Goal: Use online tool/utility

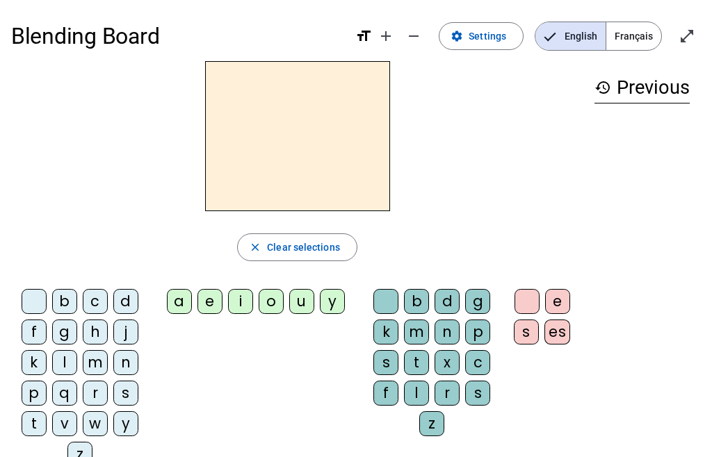
click at [646, 28] on span "Français" at bounding box center [633, 36] width 55 height 28
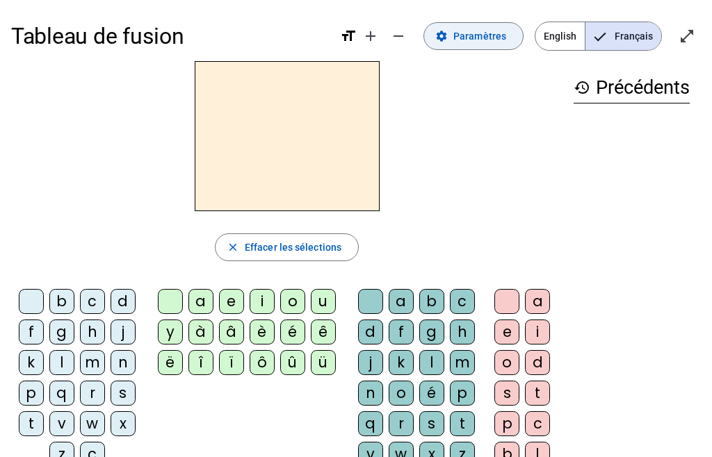
click at [478, 42] on span "Paramètres" at bounding box center [479, 36] width 53 height 17
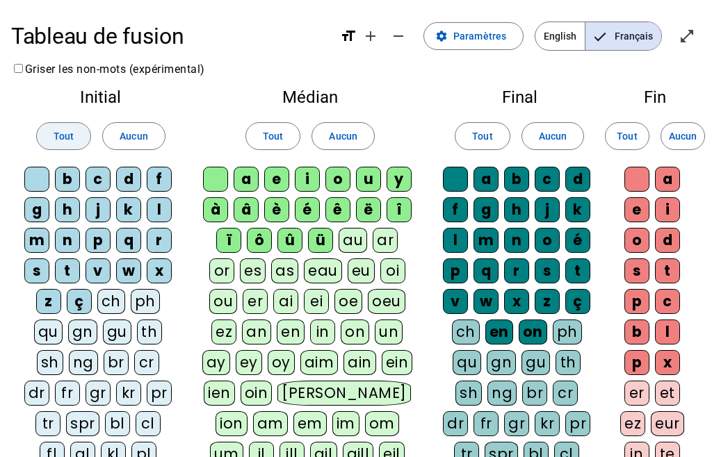
click at [67, 129] on span "Tout" at bounding box center [64, 136] width 20 height 17
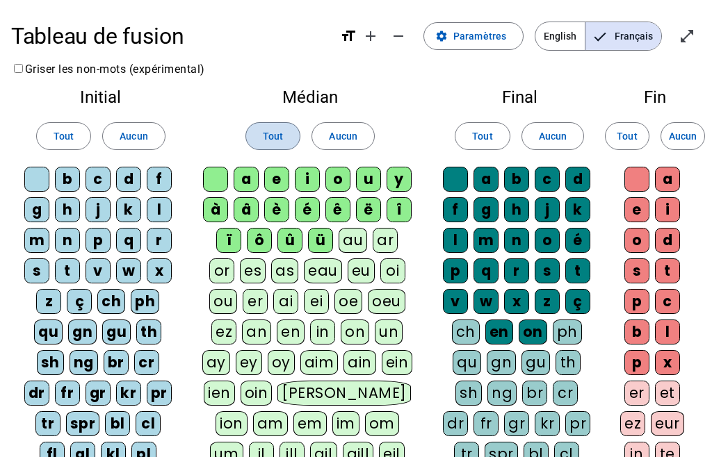
click at [274, 129] on span "Tout" at bounding box center [273, 136] width 20 height 17
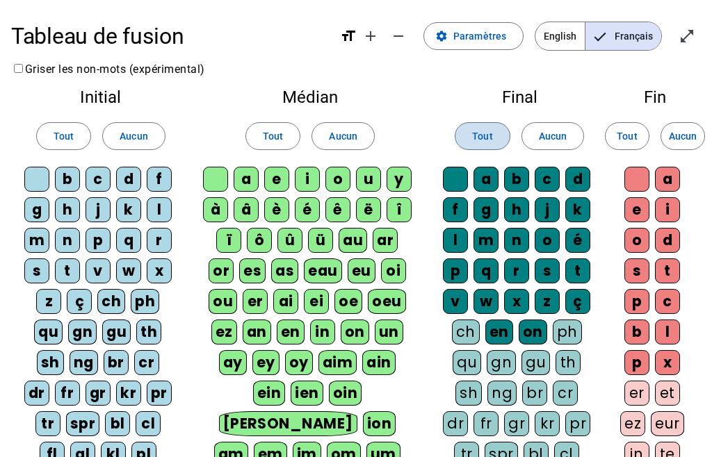
click at [483, 136] on span "Tout" at bounding box center [482, 136] width 20 height 17
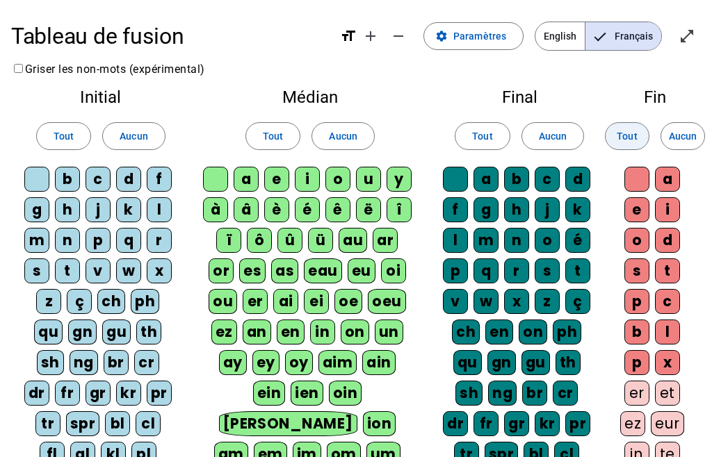
click at [617, 136] on span "Tout" at bounding box center [627, 136] width 20 height 17
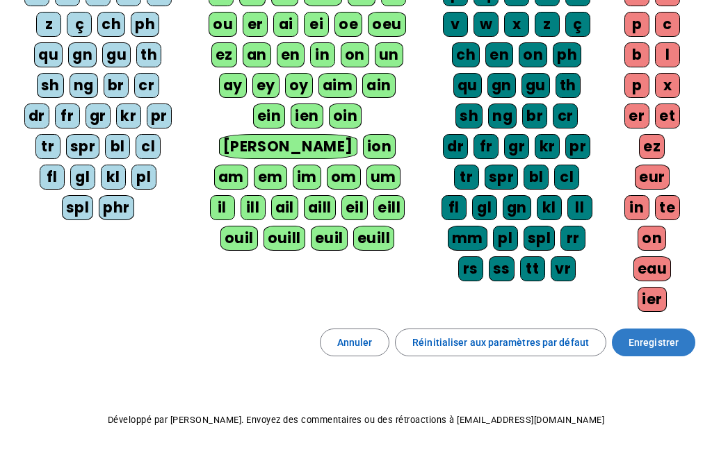
click at [654, 358] on span at bounding box center [653, 342] width 83 height 33
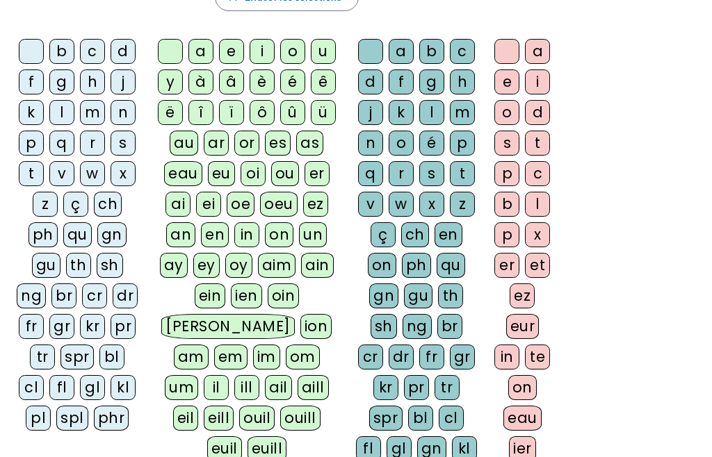
scroll to position [224, 0]
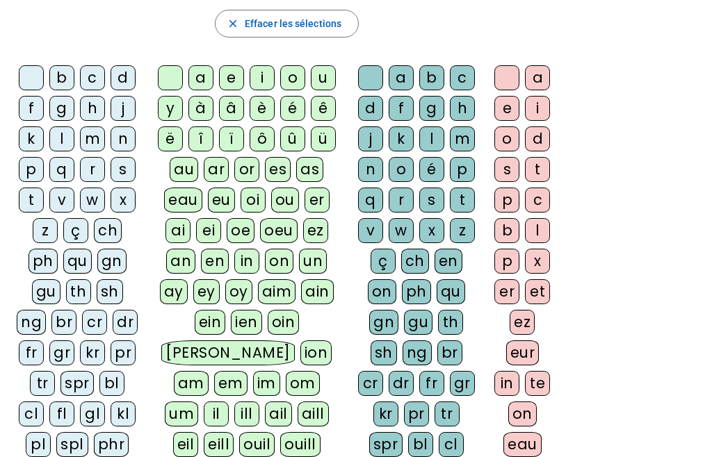
click at [65, 195] on div "v" at bounding box center [61, 200] width 25 height 25
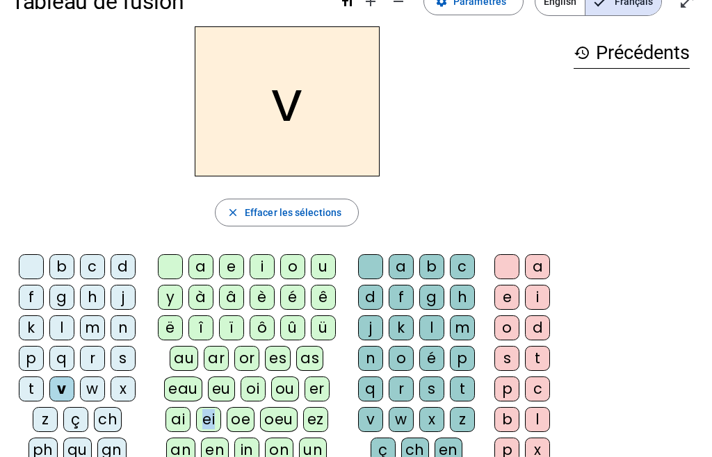
scroll to position [163, 0]
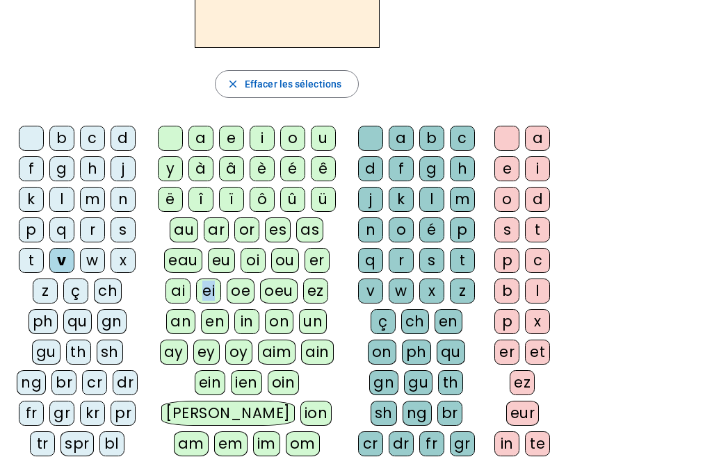
click at [215, 284] on div "ei" at bounding box center [208, 291] width 25 height 25
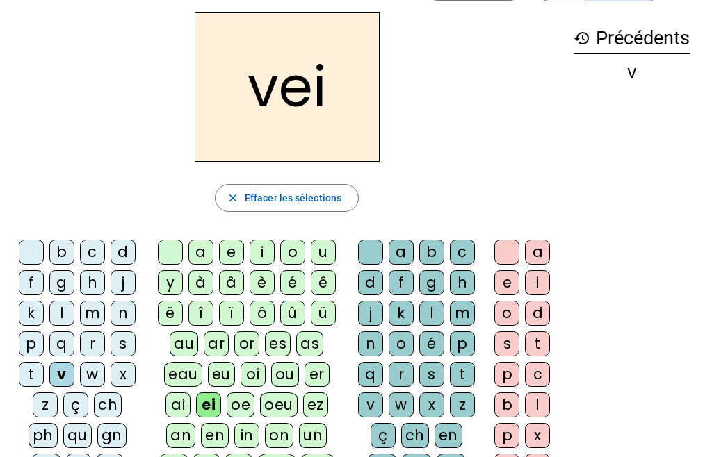
click at [366, 341] on div "n" at bounding box center [370, 344] width 25 height 25
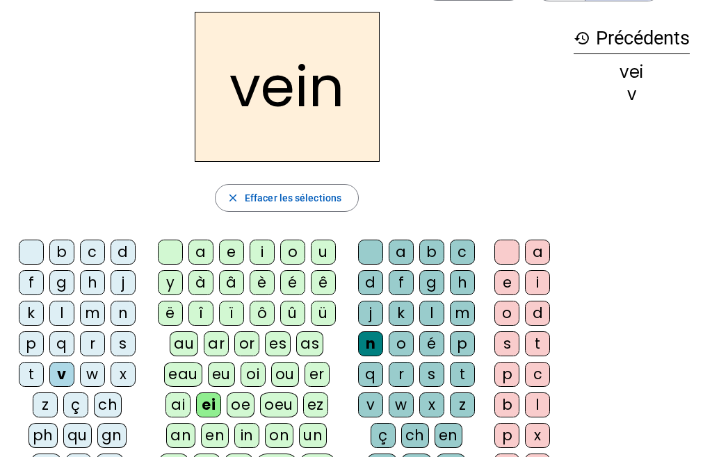
click at [503, 284] on div "e" at bounding box center [506, 282] width 25 height 25
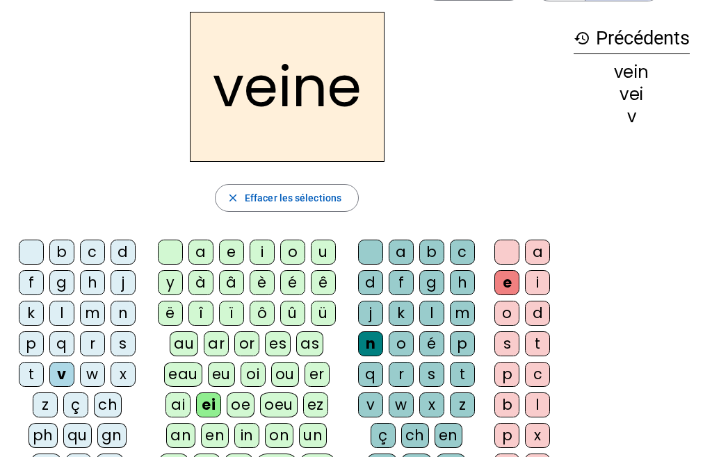
scroll to position [0, 0]
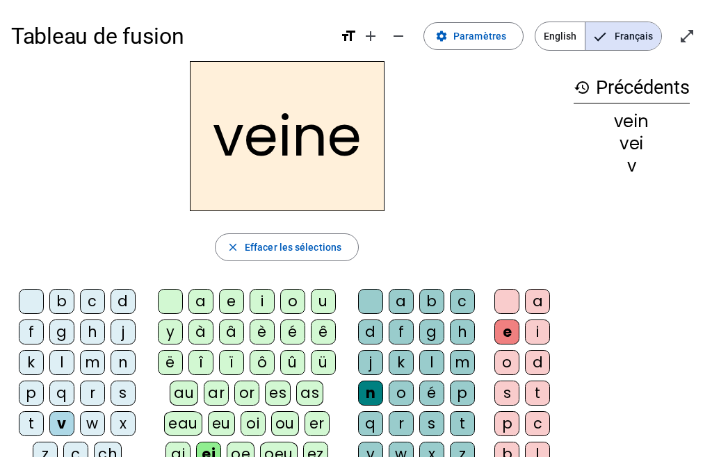
click at [127, 389] on div "s" at bounding box center [123, 393] width 25 height 25
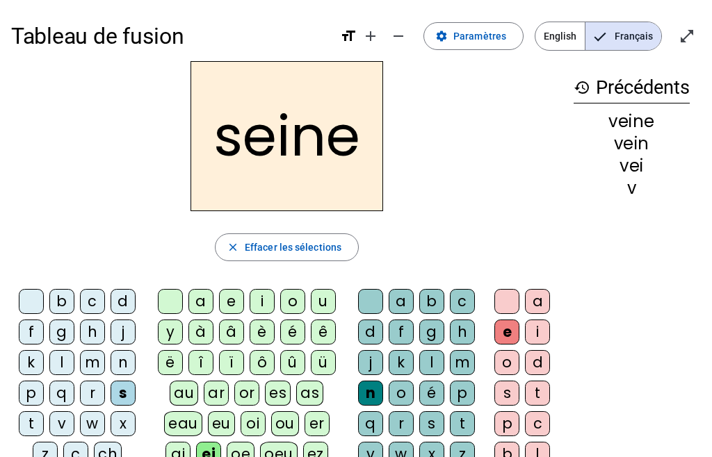
click at [32, 391] on div "p" at bounding box center [31, 393] width 25 height 25
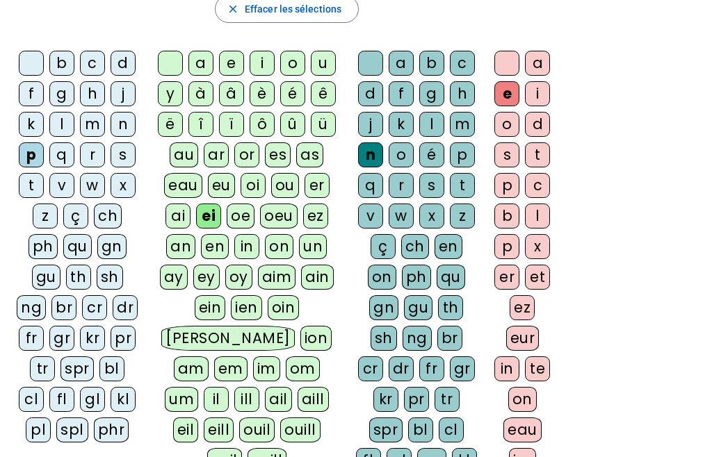
scroll to position [239, 0]
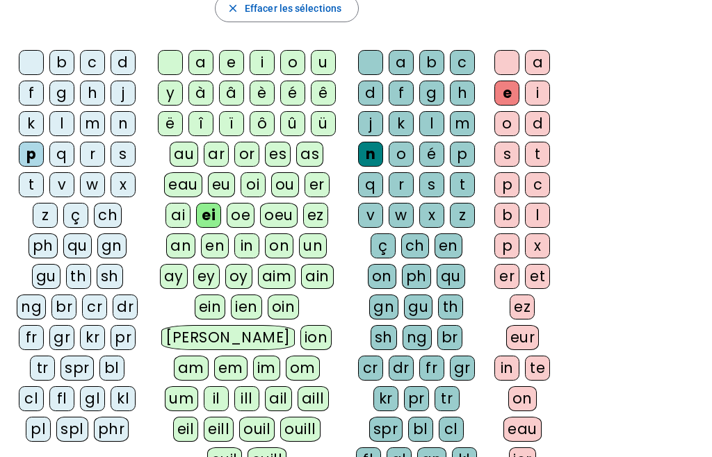
click at [44, 421] on div "pl" at bounding box center [38, 429] width 25 height 25
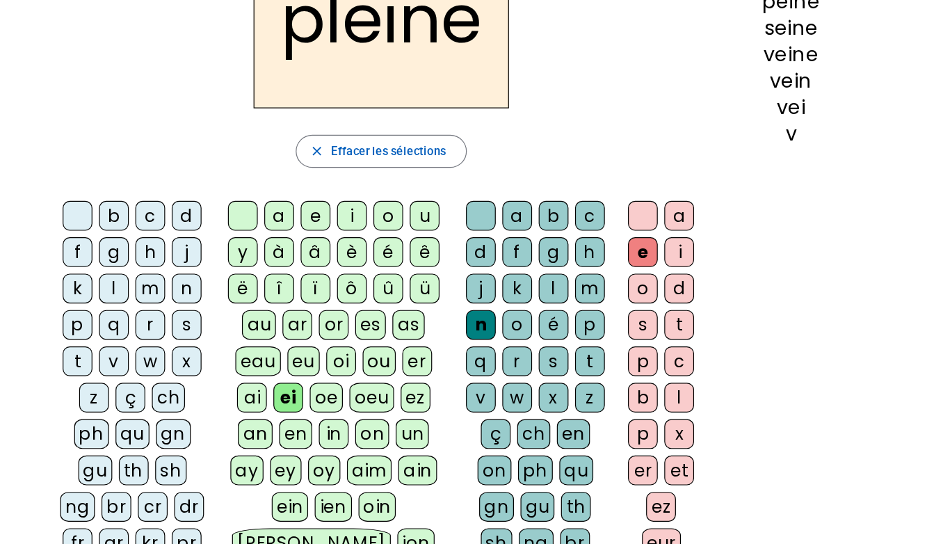
scroll to position [0, 0]
